Goal: Navigation & Orientation: Find specific page/section

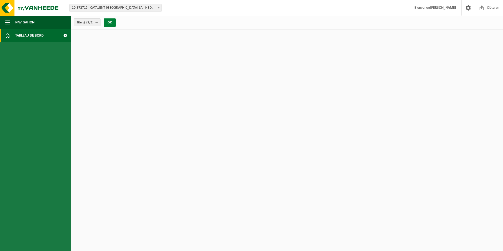
click at [114, 22] on button "OK" at bounding box center [110, 22] width 12 height 8
